Goal: Information Seeking & Learning: Learn about a topic

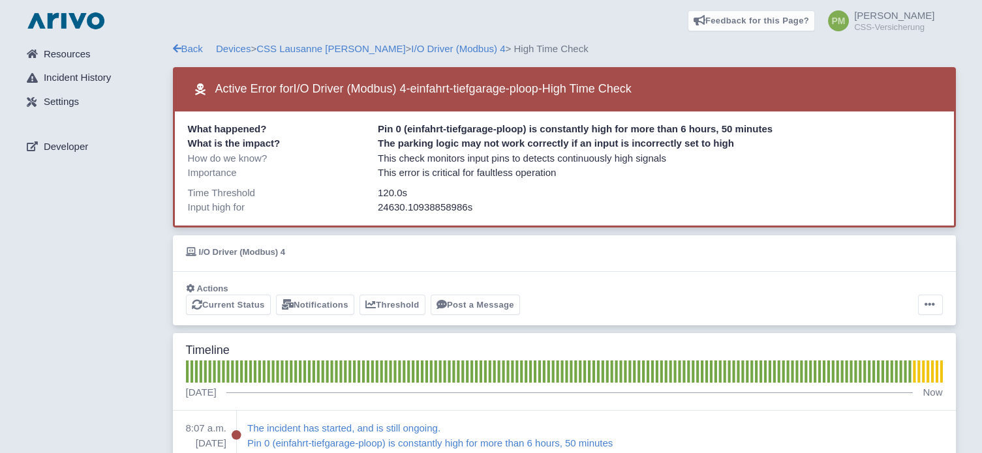
drag, startPoint x: 377, startPoint y: 125, endPoint x: 744, endPoint y: 150, distance: 368.1
click at [744, 150] on div "What happened? Pin 0 (einfahrt-tiefgarage-ploop) is constantly high for more th…" at bounding box center [564, 170] width 783 height 116
copy div "Pin 0 (einfahrt-tiefgarage-ploop) is constantly high for more than 6 hours, 50 …"
click at [411, 51] on link "I/O Driver (Modbus) 4" at bounding box center [458, 48] width 94 height 11
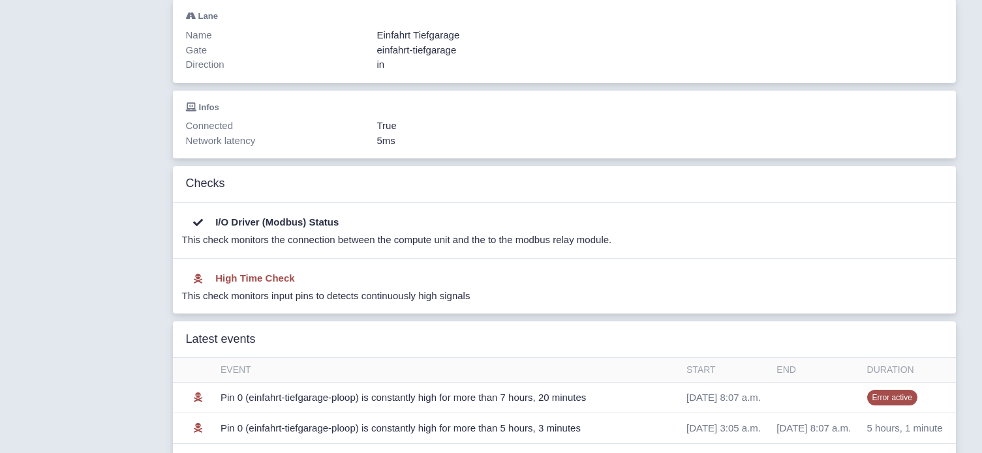
scroll to position [130, 0]
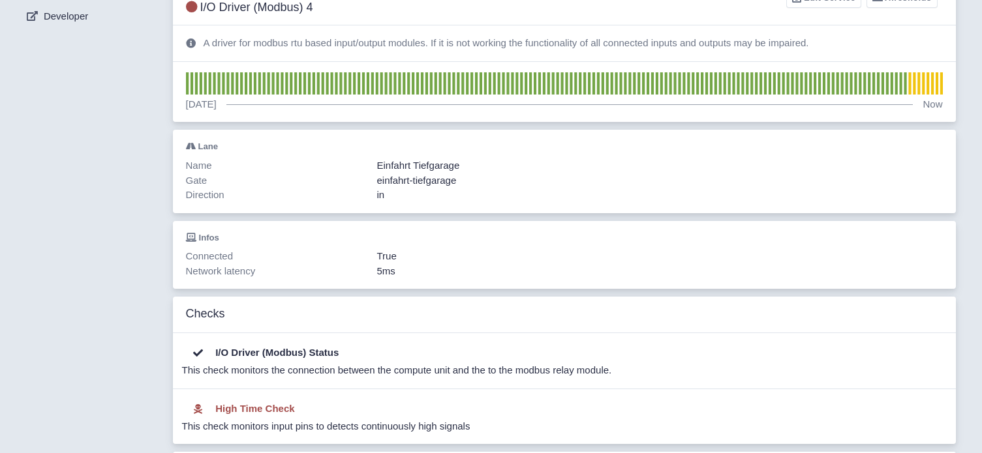
click at [433, 16] on div "CSS Lausanne Vennes I/O Driver (Modbus) 4 Edit Service Thresholds" at bounding box center [564, 1] width 783 height 48
drag, startPoint x: 204, startPoint y: 43, endPoint x: 858, endPoint y: 45, distance: 655.0
click at [858, 45] on div "A driver for modbus rtu based input/output modules. If it is not working the fu…" at bounding box center [564, 43] width 783 height 36
copy p "A driver for modbus rtu based input/output modules. If it is not working the fu…"
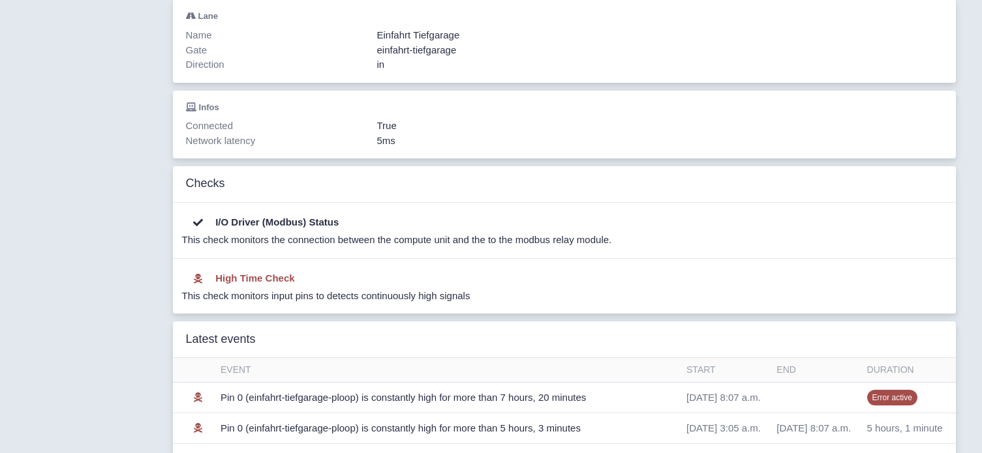
scroll to position [0, 0]
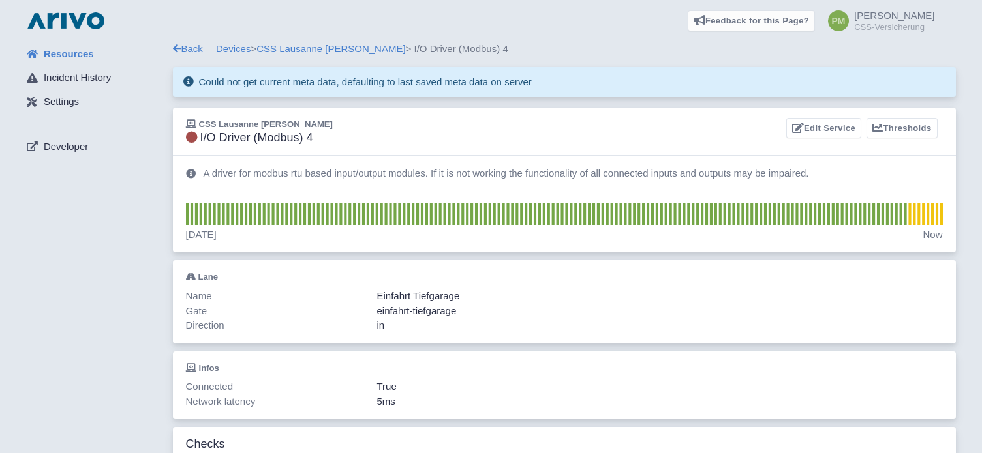
click at [663, 226] on div "1 week ago Now" at bounding box center [564, 234] width 757 height 18
click at [814, 267] on div "Lane Name Einfahrt Tiefgarage Gate einfahrt-tiefgarage Direction in" at bounding box center [564, 301] width 783 height 83
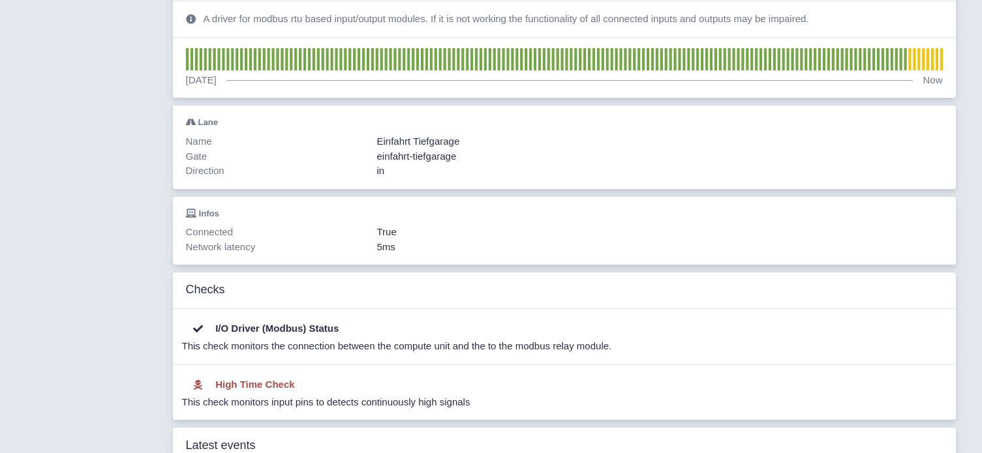
scroll to position [89, 0]
